Goal: Find contact information

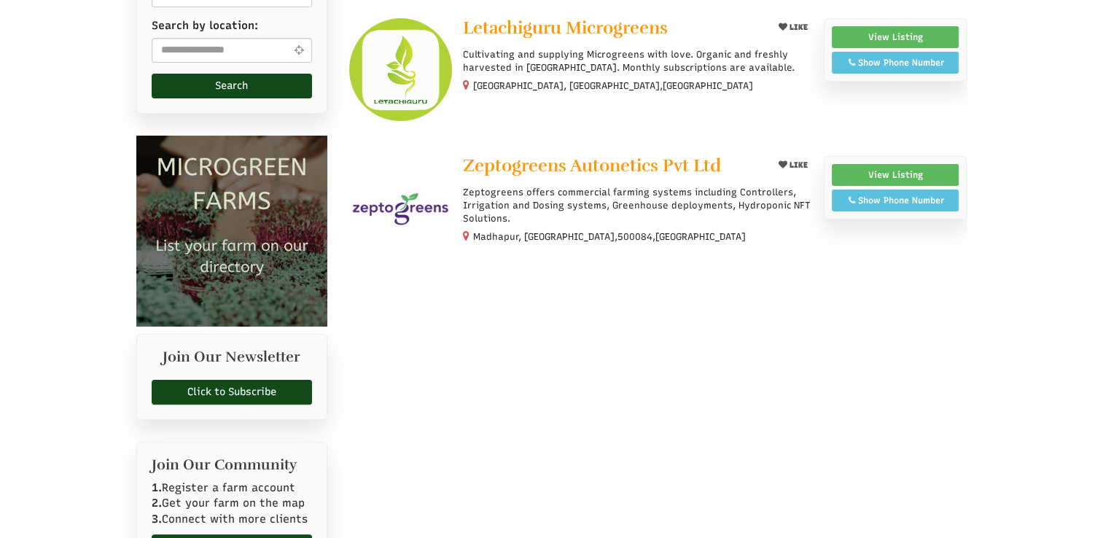
select select "Language Translate Widget"
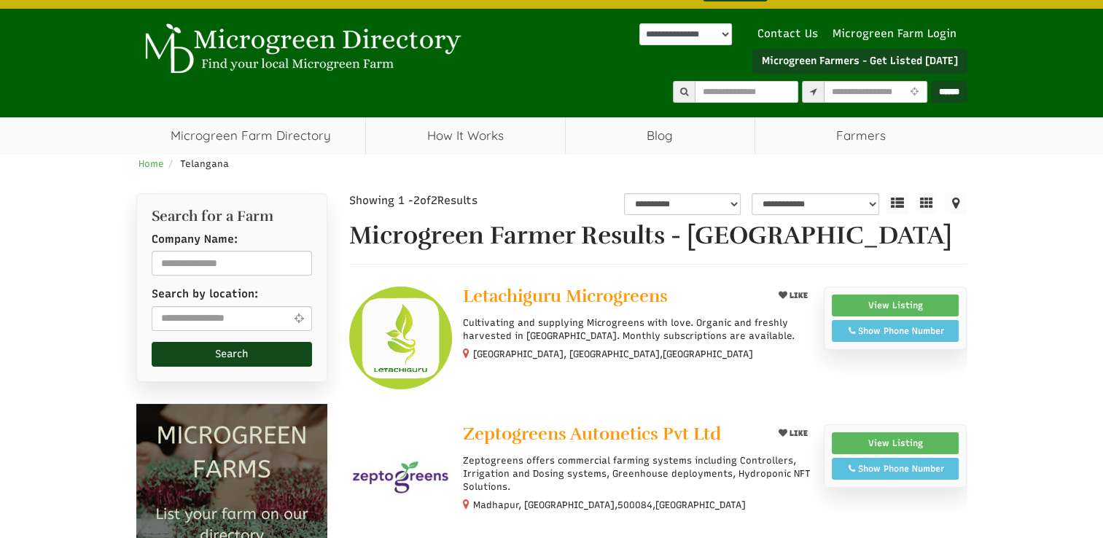
scroll to position [73, 0]
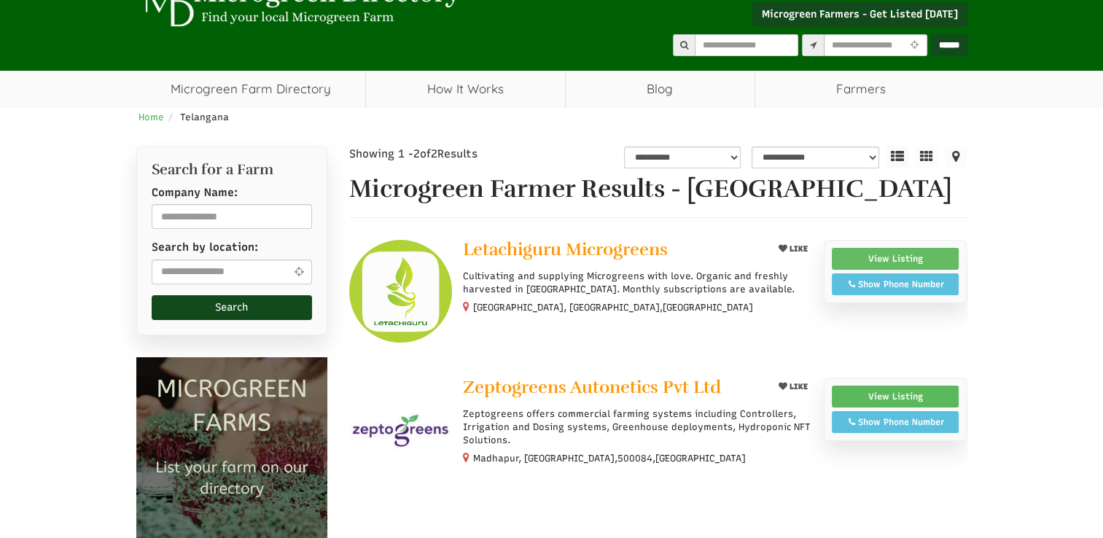
click at [913, 253] on link "View Listing" at bounding box center [896, 259] width 128 height 22
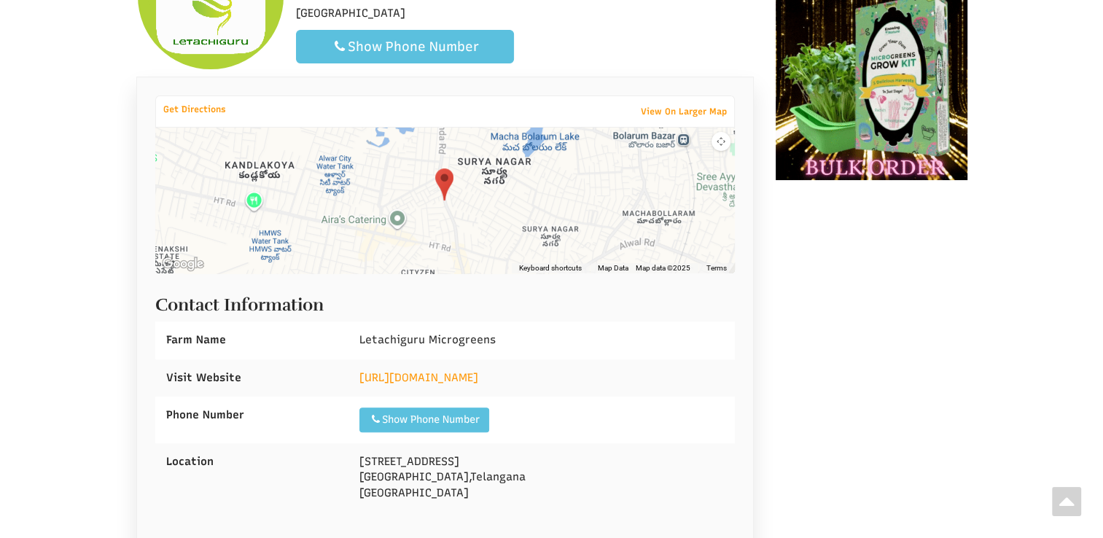
scroll to position [302, 0]
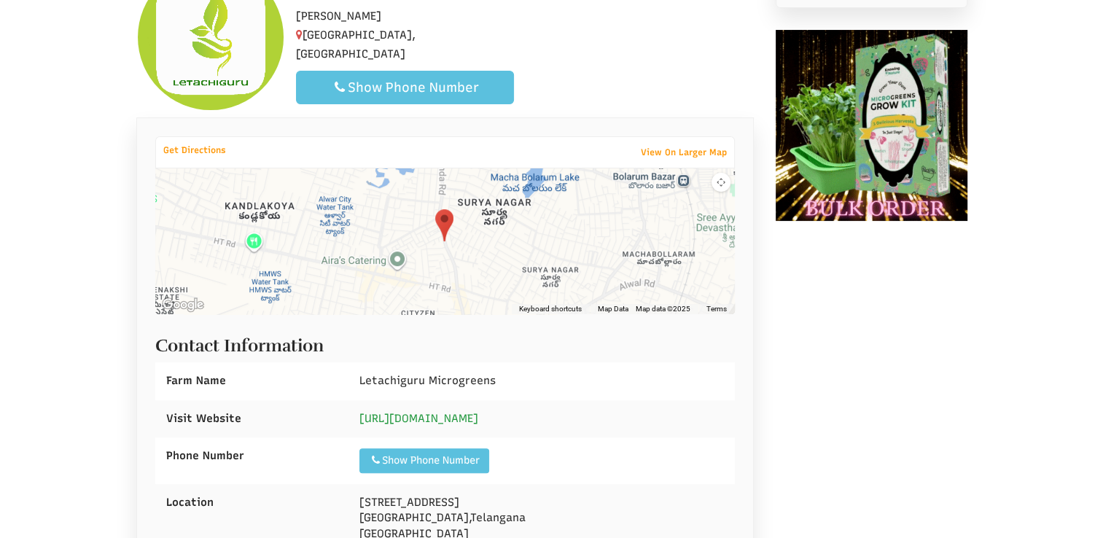
click at [431, 414] on link "[URL][DOMAIN_NAME]" at bounding box center [418, 418] width 119 height 13
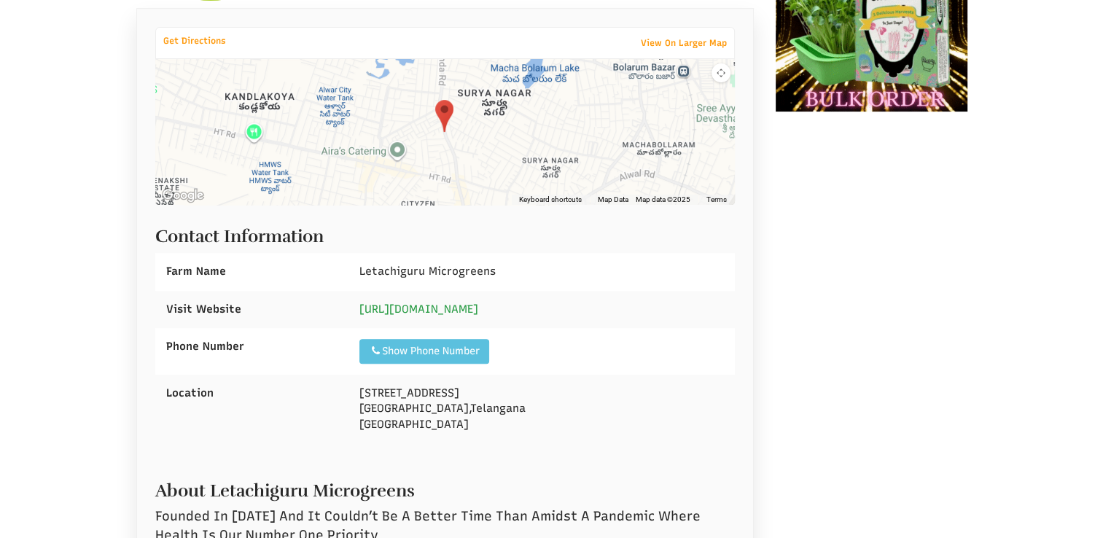
scroll to position [448, 0]
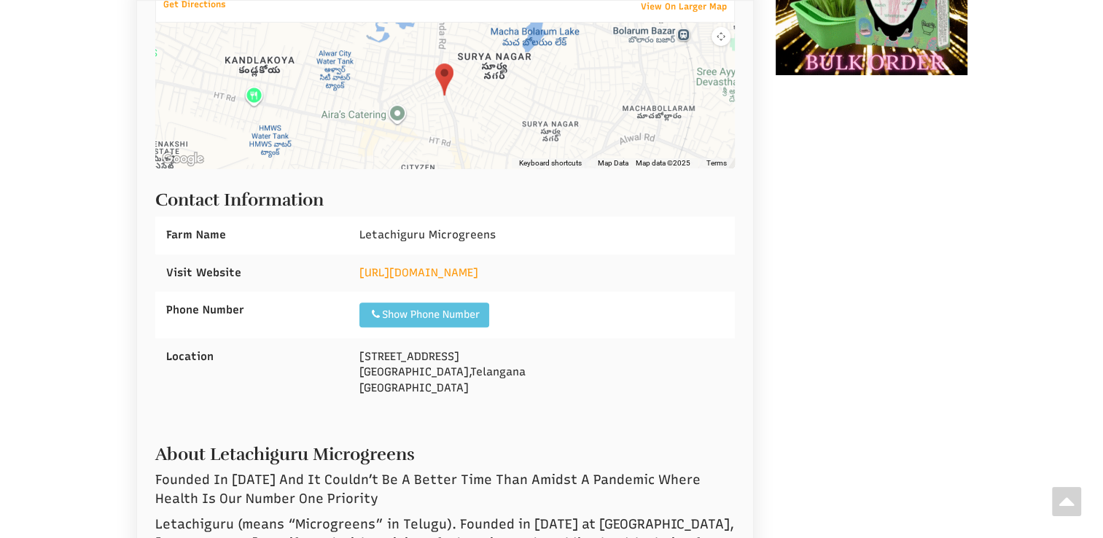
drag, startPoint x: 159, startPoint y: 195, endPoint x: 571, endPoint y: 383, distance: 453.1
click at [571, 383] on div "Contact Information Farm Name Letachiguru Microgreens Visit Website" at bounding box center [445, 292] width 580 height 232
copy div "Contact Information Farm Name Letachiguru Microgreens Visit Website [URL][DOMAI…"
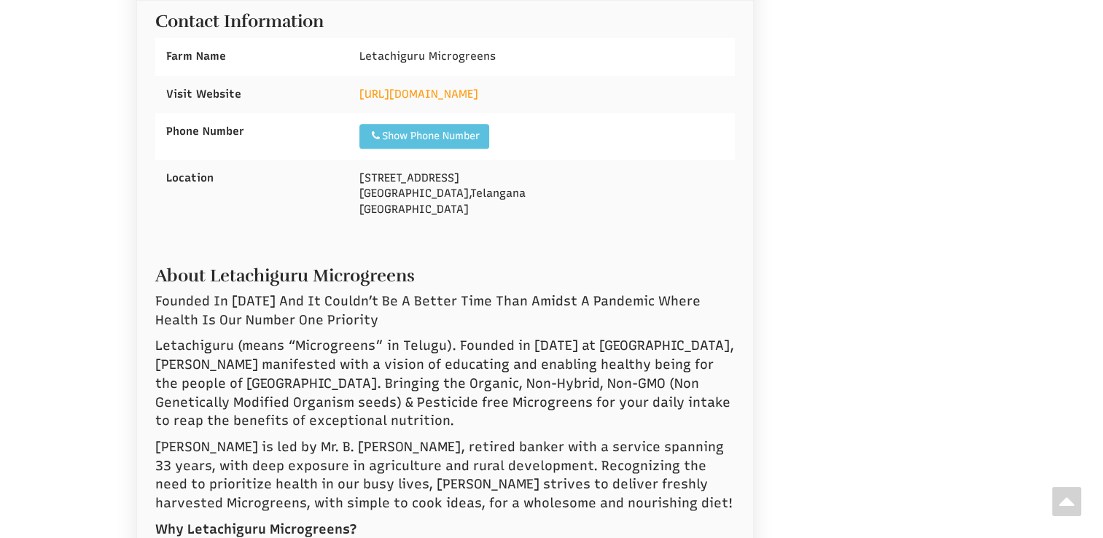
scroll to position [593, 0]
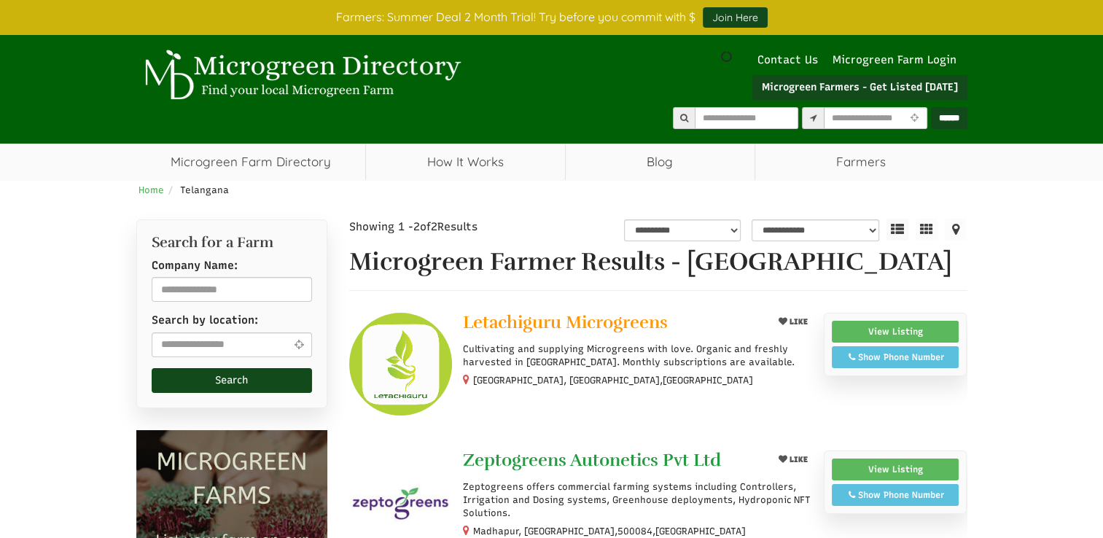
click at [618, 453] on span "Zeptogreens Autonetics Pvt Ltd" at bounding box center [592, 460] width 258 height 22
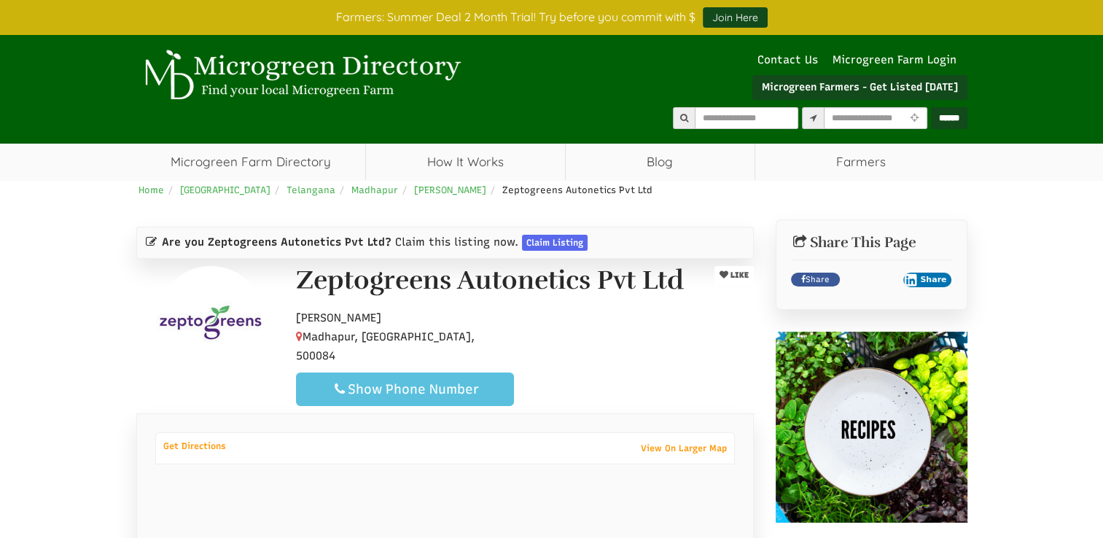
select select "Language Translate Widget"
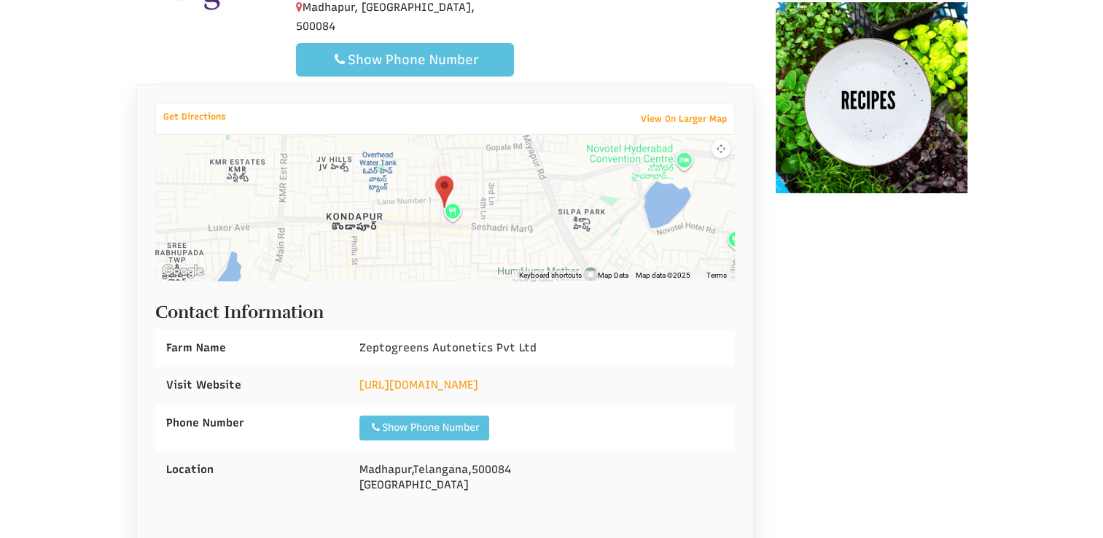
scroll to position [364, 0]
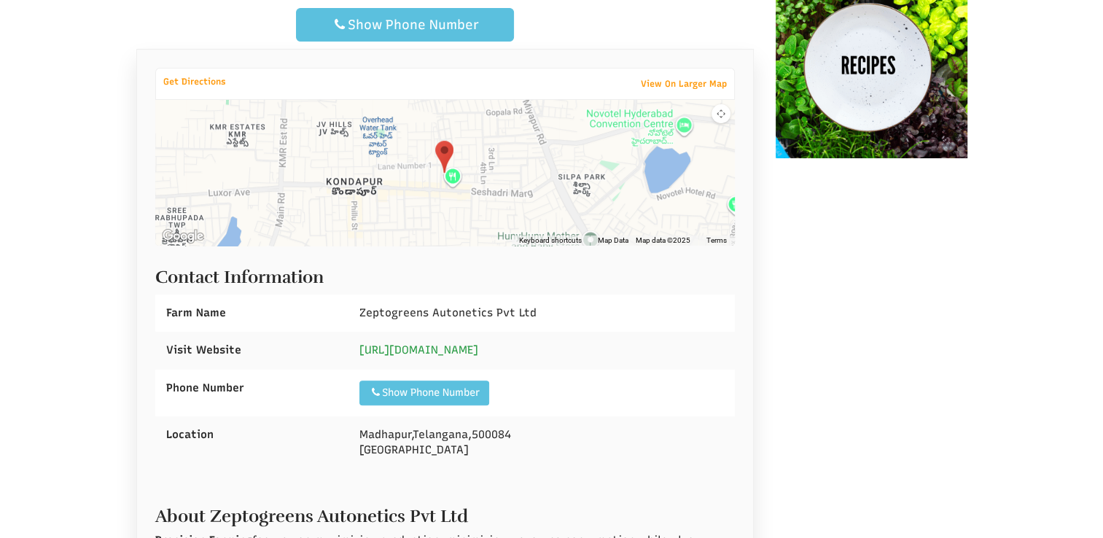
click at [438, 343] on link "https://zeptogreens.com/" at bounding box center [418, 349] width 119 height 13
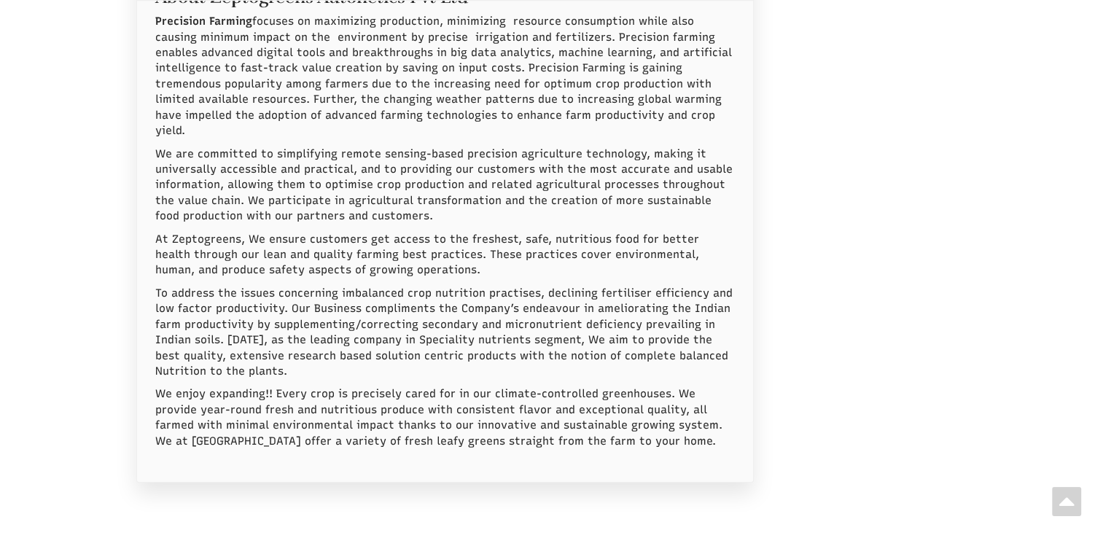
scroll to position [875, 0]
